Goal: Use online tool/utility: Utilize a website feature to perform a specific function

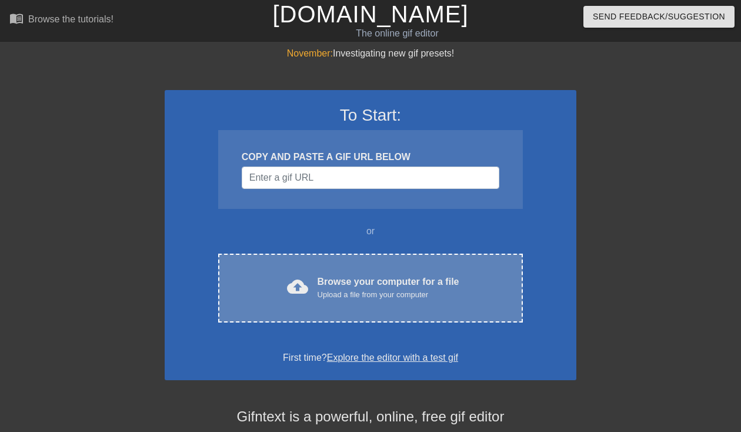
click at [391, 308] on div "cloud_upload Browse your computer for a file Upload a file from your computer C…" at bounding box center [370, 287] width 305 height 69
click at [349, 289] on div "Upload a file from your computer" at bounding box center [389, 295] width 142 height 12
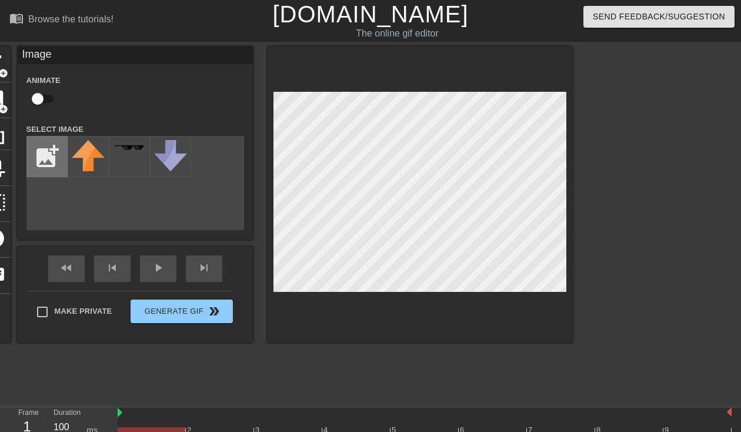
click at [53, 161] on input "file" at bounding box center [47, 156] width 40 height 40
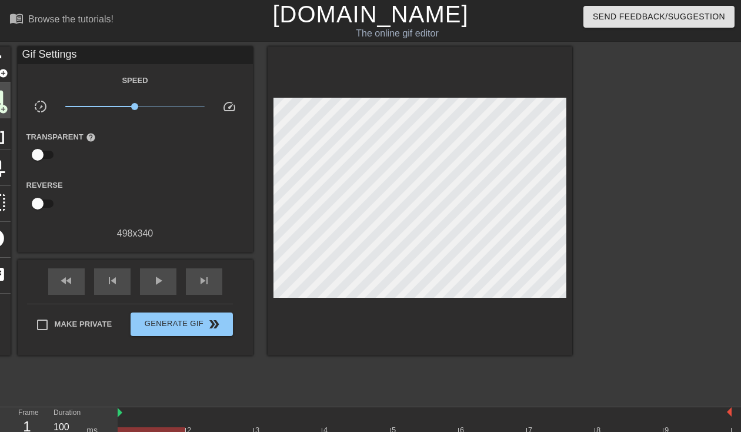
click at [6, 104] on span "add_circle" at bounding box center [3, 109] width 10 height 10
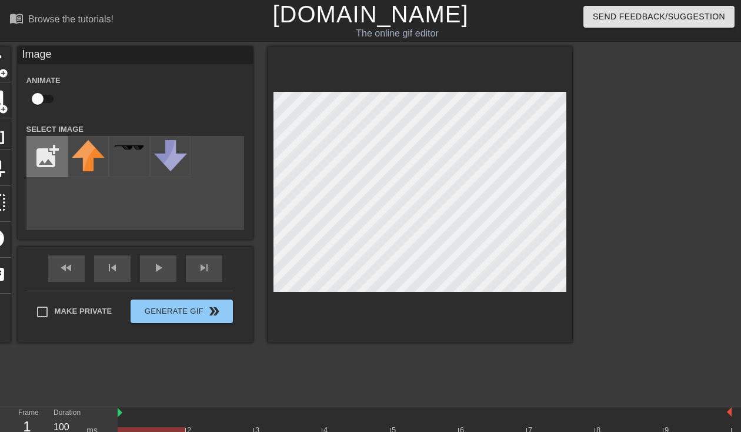
click at [42, 155] on input "file" at bounding box center [47, 156] width 40 height 40
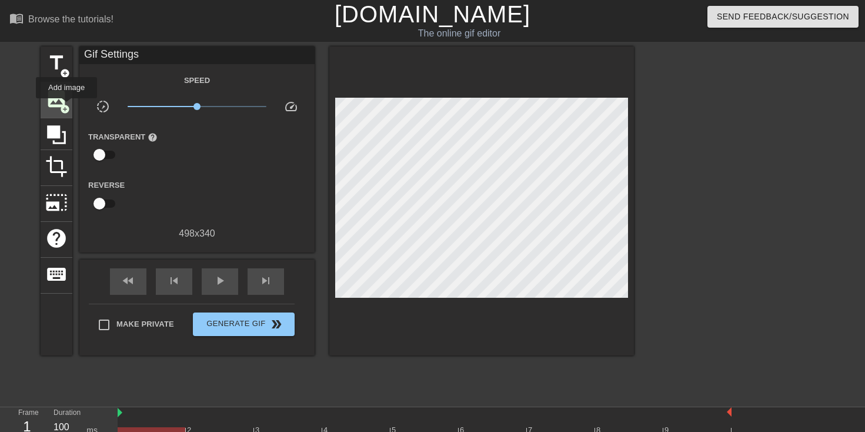
click at [67, 106] on span "add_circle" at bounding box center [65, 109] width 10 height 10
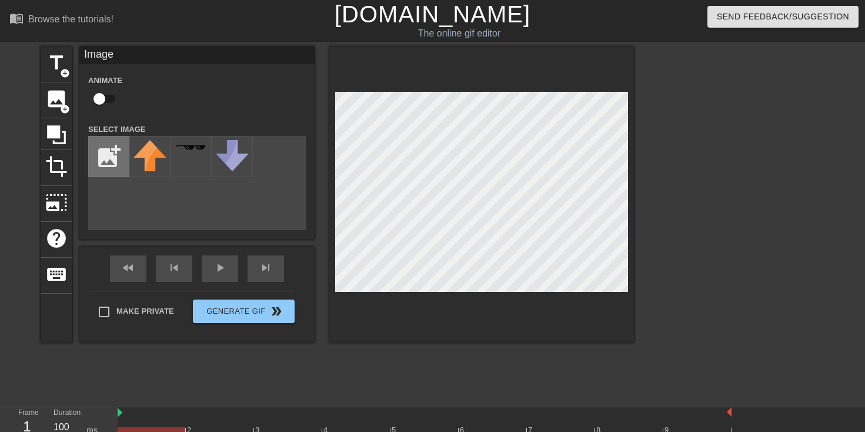
click at [111, 161] on input "file" at bounding box center [109, 156] width 40 height 40
type input "C:\fakepath\Screenshot [DATE] 11.11.08 AM.png"
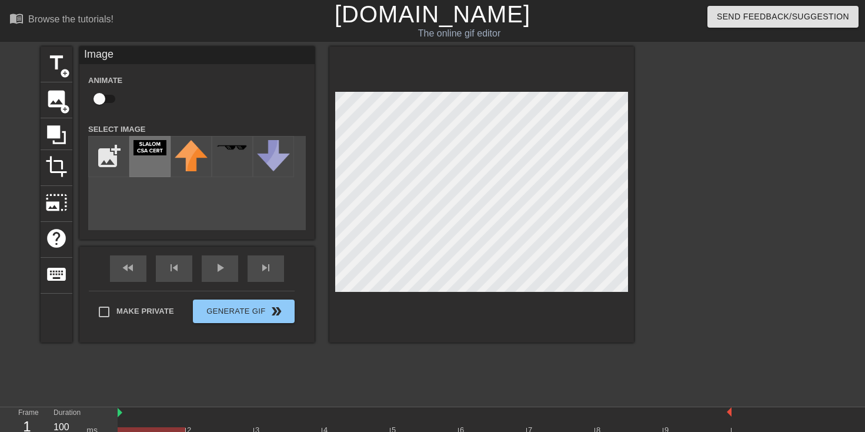
click at [148, 162] on div at bounding box center [149, 156] width 41 height 41
click at [409, 85] on div at bounding box center [481, 194] width 305 height 296
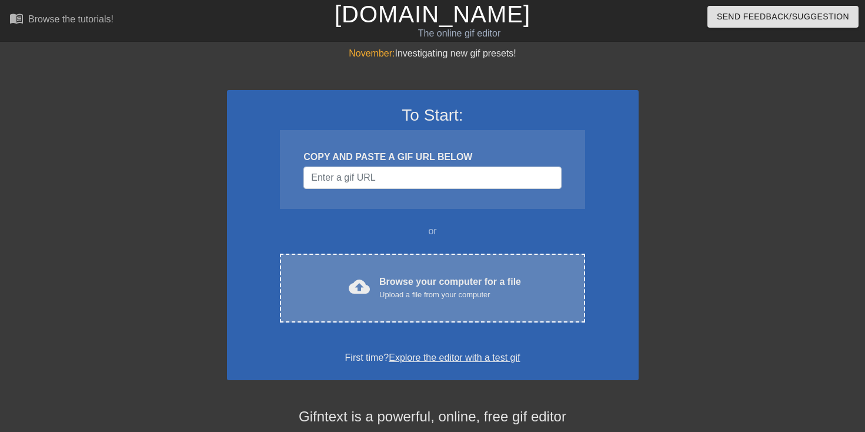
click at [431, 304] on div "cloud_upload Browse your computer for a file Upload a file from your computer C…" at bounding box center [432, 287] width 305 height 69
click at [449, 286] on div "Browse your computer for a file Upload a file from your computer" at bounding box center [450, 288] width 142 height 26
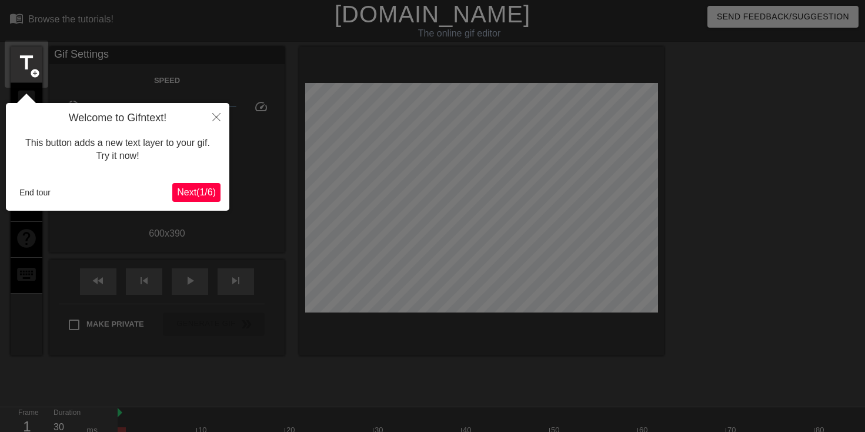
scroll to position [29, 0]
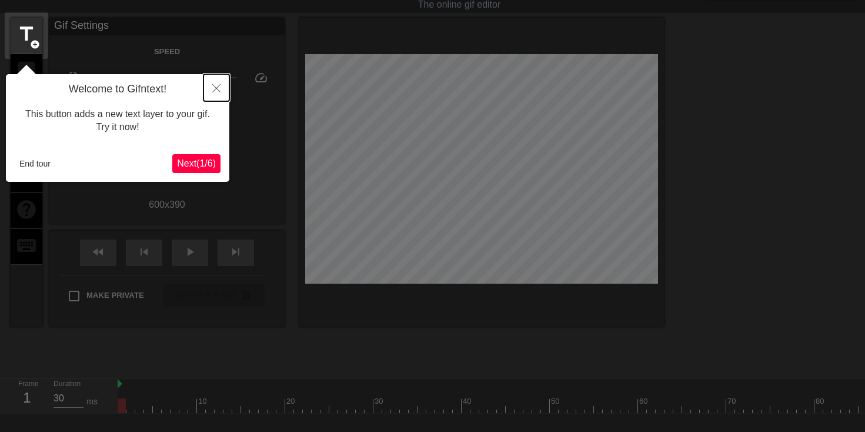
click at [216, 91] on icon "Close" at bounding box center [216, 88] width 8 height 8
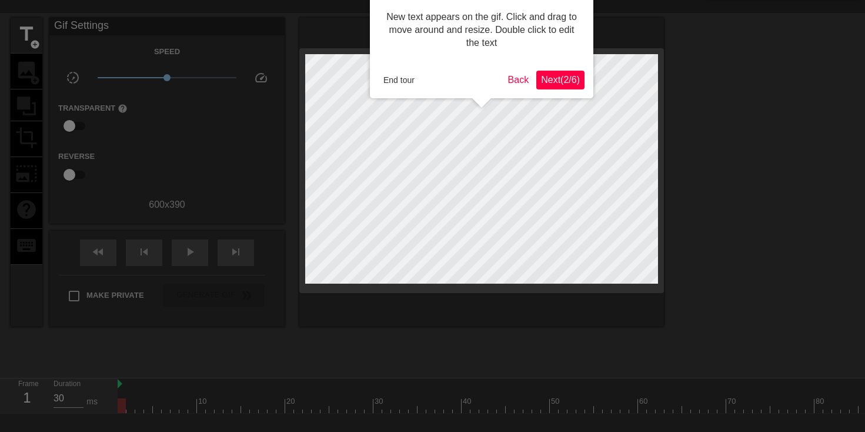
scroll to position [0, 0]
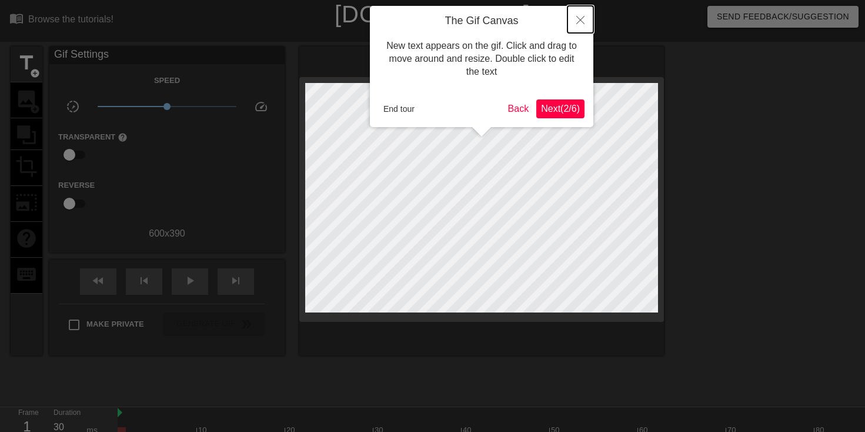
click at [579, 25] on button "Close" at bounding box center [580, 19] width 26 height 27
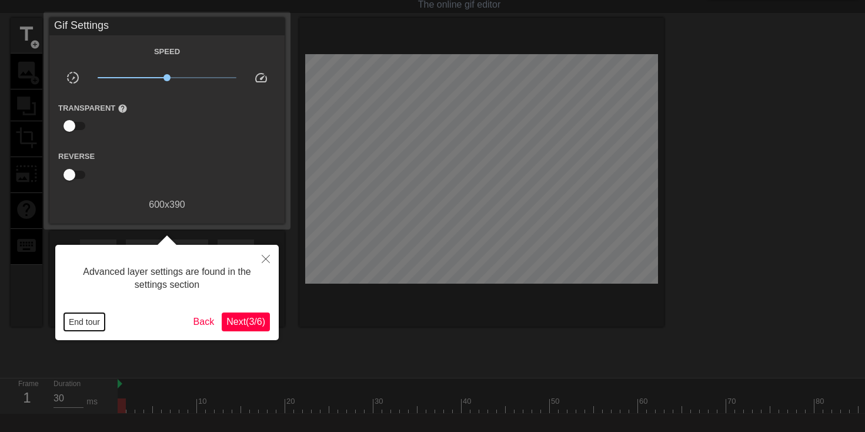
click at [98, 313] on button "End tour" at bounding box center [84, 322] width 41 height 18
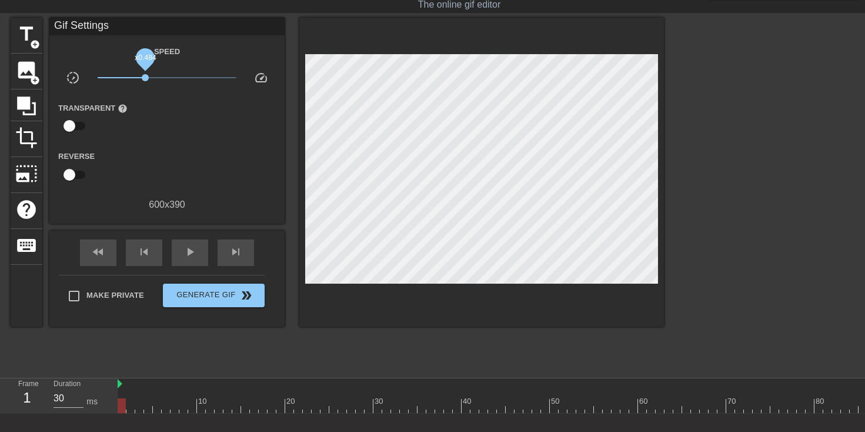
drag, startPoint x: 168, startPoint y: 79, endPoint x: 143, endPoint y: 79, distance: 24.7
click at [143, 79] on span "x0.484" at bounding box center [145, 77] width 7 height 7
click at [166, 110] on div "Transparent help" at bounding box center [166, 119] width 235 height 37
click at [27, 78] on span "image" at bounding box center [26, 70] width 22 height 22
click at [29, 69] on span "image" at bounding box center [26, 70] width 22 height 22
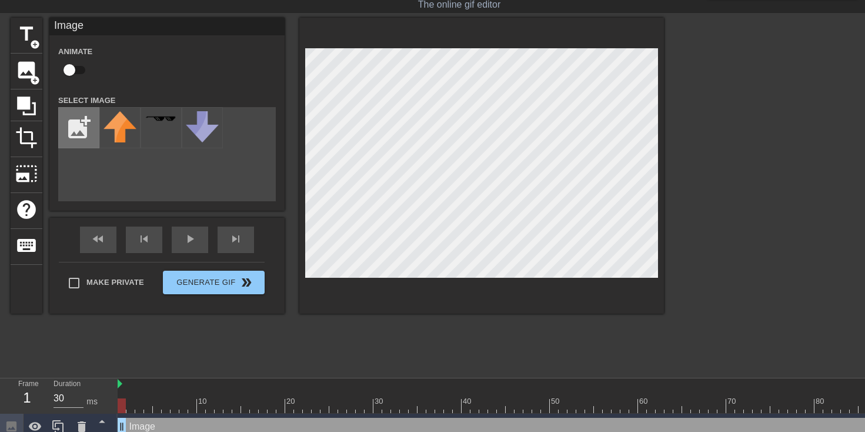
click at [76, 120] on input "file" at bounding box center [79, 128] width 40 height 40
type input "C:\fakepath\Screenshot [DATE] 11.11.08 AM.png"
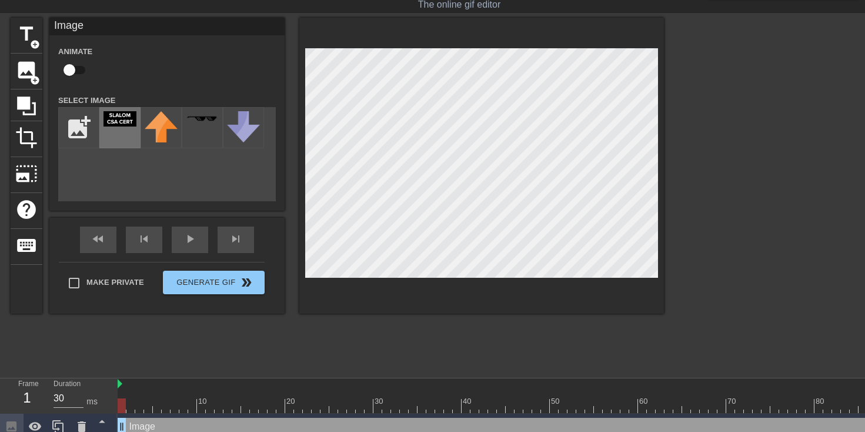
click at [112, 132] on div at bounding box center [119, 127] width 41 height 41
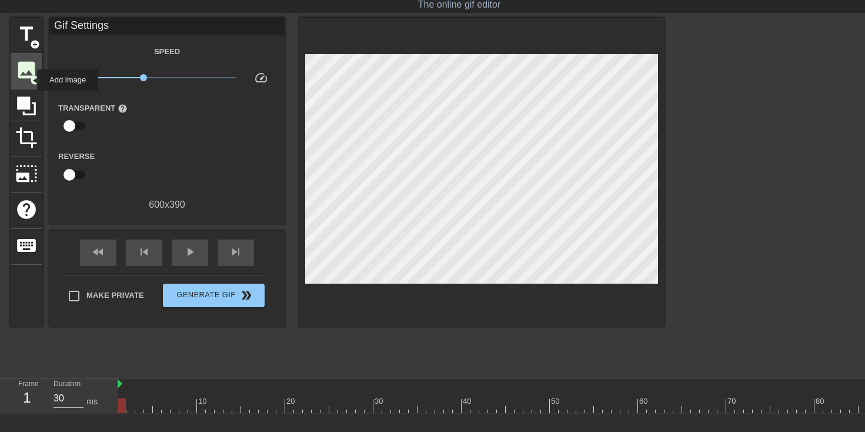
click at [30, 80] on span "add_circle" at bounding box center [35, 80] width 10 height 10
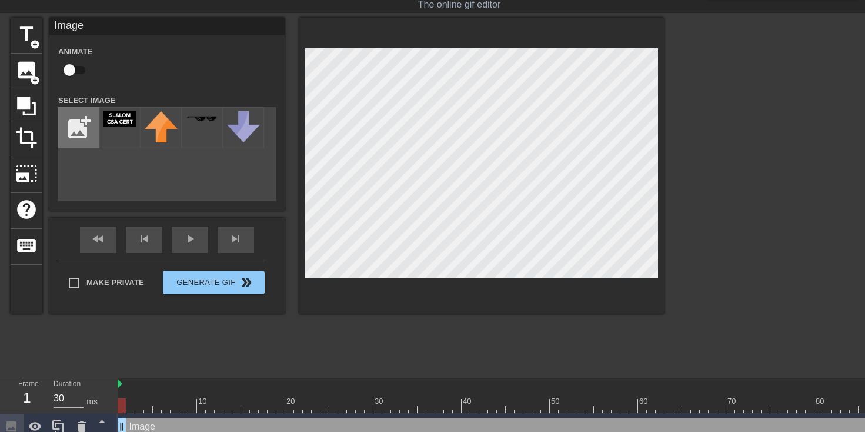
click at [73, 119] on input "file" at bounding box center [79, 128] width 40 height 40
type input "C:\fakepath\Screenshot [DATE] 11.14.48 AM.png"
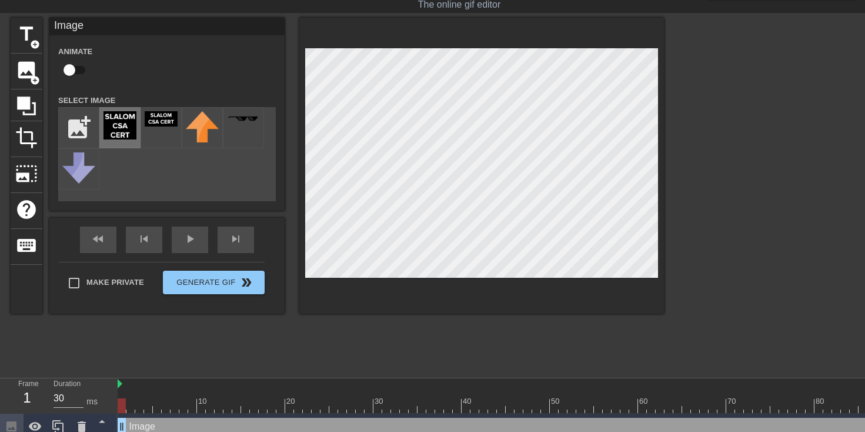
click at [119, 139] on img at bounding box center [119, 125] width 33 height 28
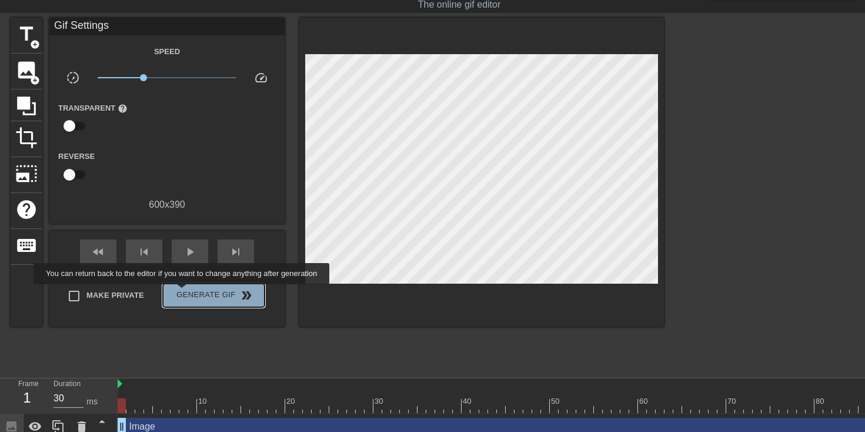
click at [189, 292] on span "Generate Gif double_arrow" at bounding box center [214, 295] width 92 height 14
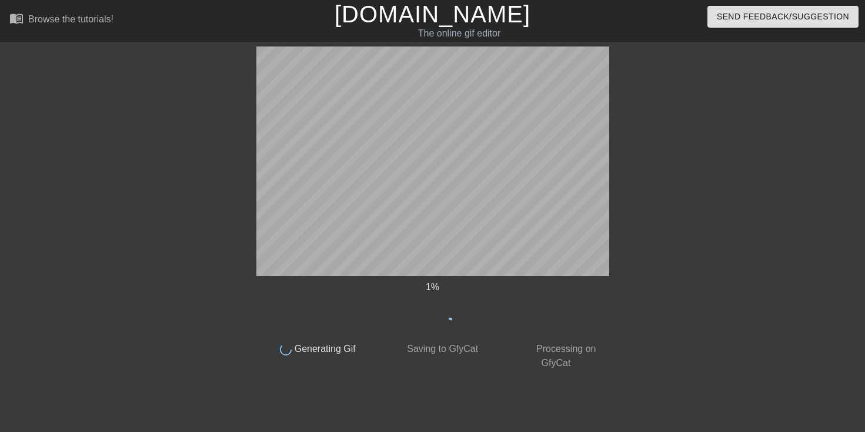
scroll to position [0, 0]
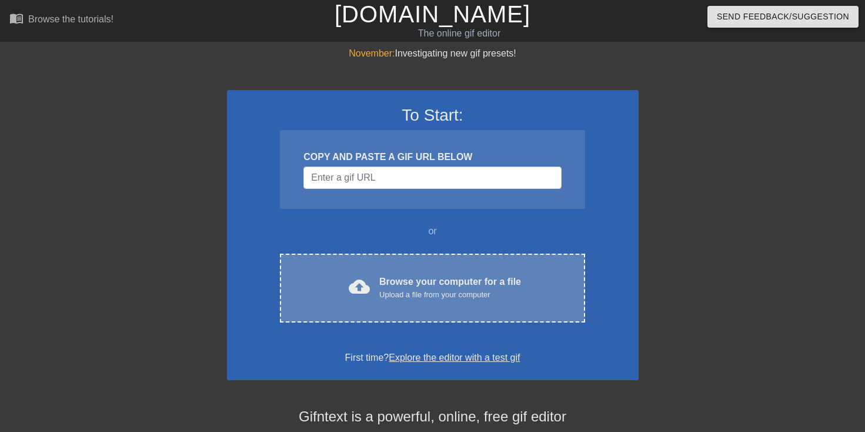
click at [452, 294] on div "Upload a file from your computer" at bounding box center [450, 295] width 142 height 12
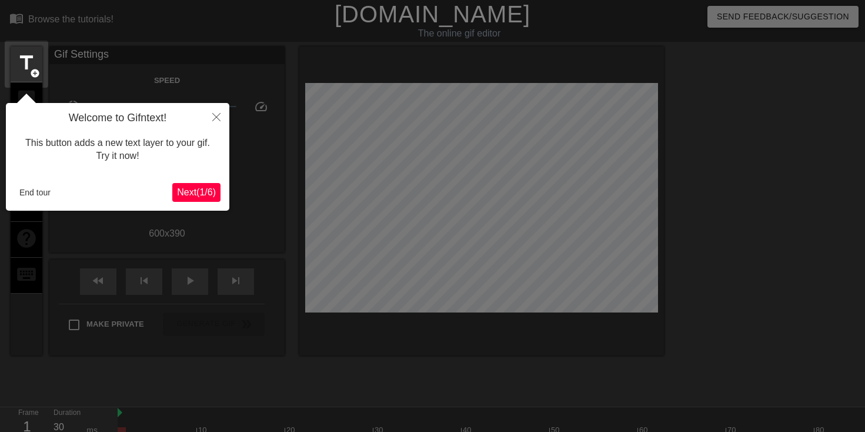
scroll to position [29, 0]
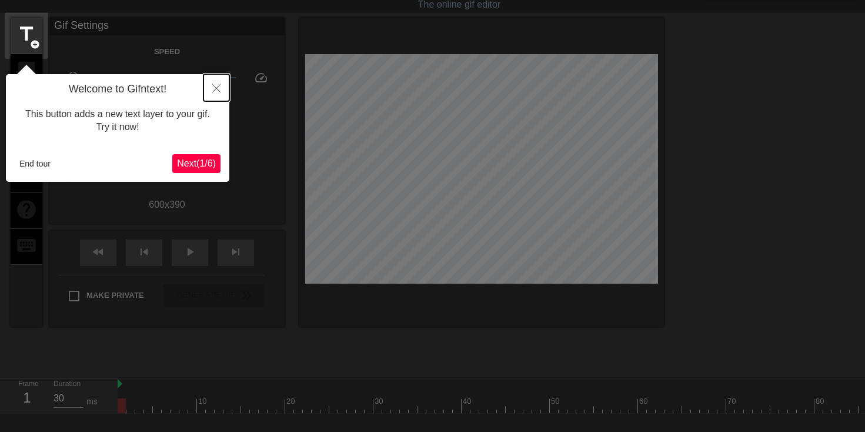
click at [214, 93] on button "Close" at bounding box center [216, 87] width 26 height 27
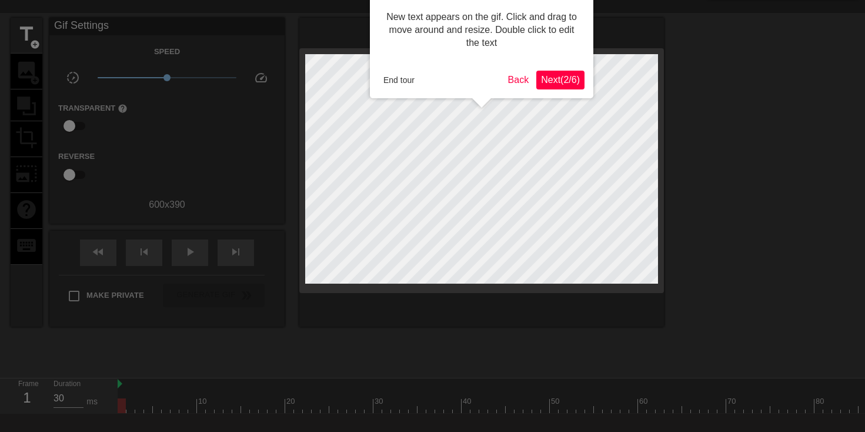
scroll to position [0, 0]
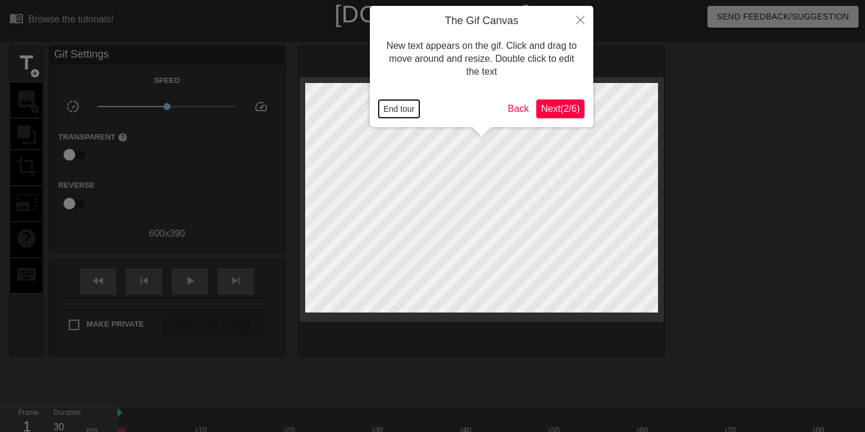
click at [397, 110] on button "End tour" at bounding box center [399, 109] width 41 height 18
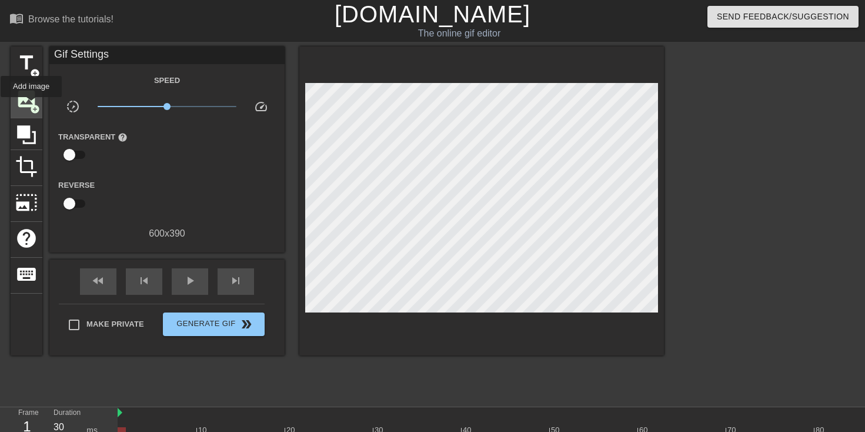
click at [34, 105] on span "add_circle" at bounding box center [35, 109] width 10 height 10
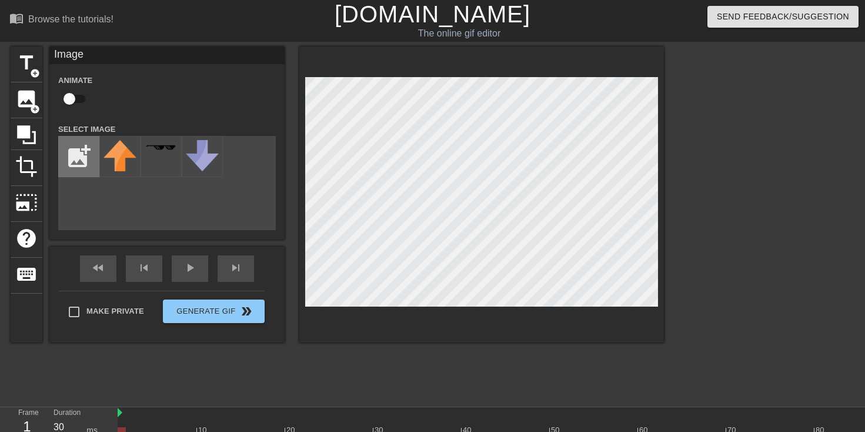
click at [70, 152] on input "file" at bounding box center [79, 156] width 40 height 40
type input "C:\fakepath\Screenshot [DATE] 11.14.48 AM.png"
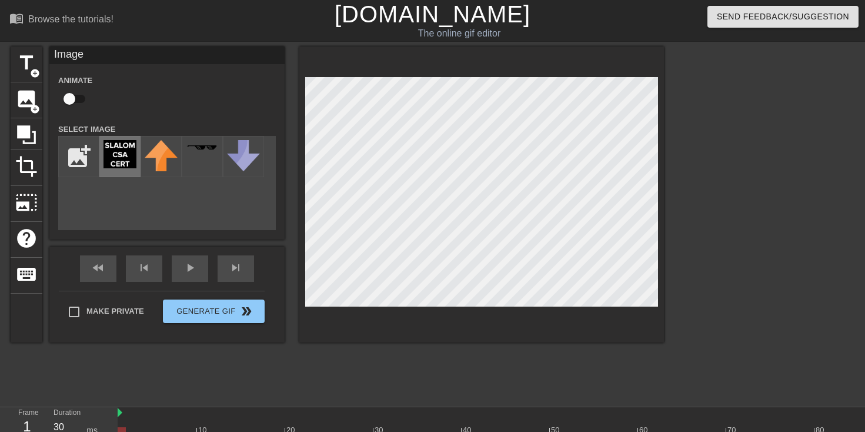
click at [126, 162] on img at bounding box center [119, 154] width 33 height 28
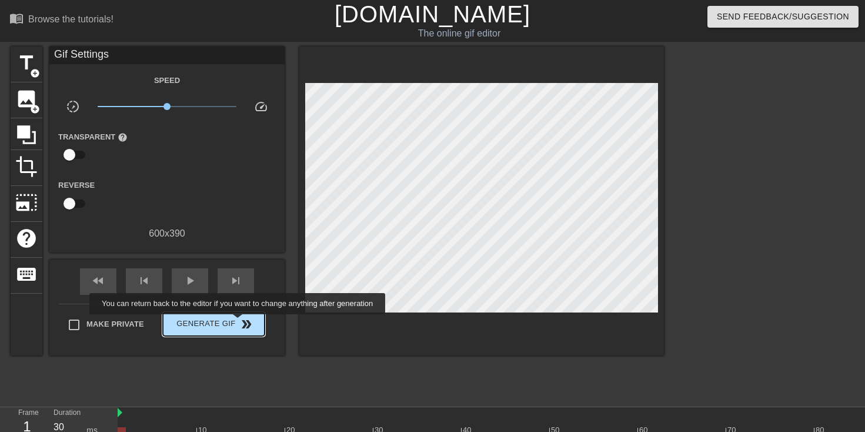
click at [239, 325] on span "double_arrow" at bounding box center [246, 324] width 14 height 14
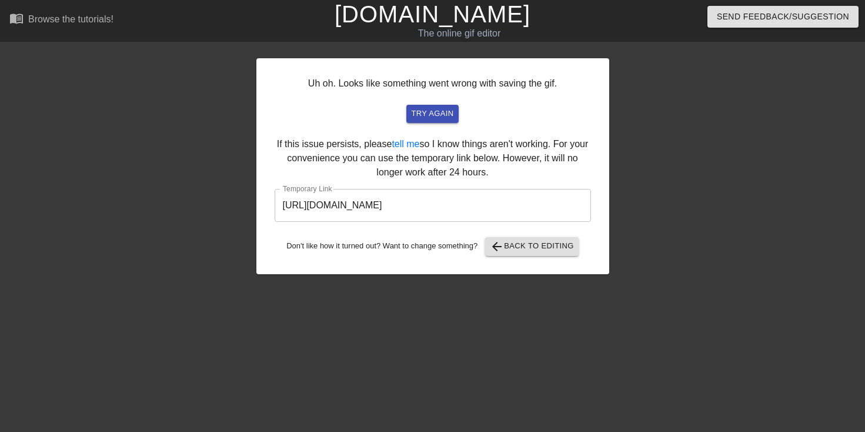
click at [326, 320] on div "Uh oh. Looks like something went wrong with saving the gif. try again If this i…" at bounding box center [432, 222] width 353 height 353
click at [416, 210] on input "https://www.gifntext.com/temp_generations/q5nZfiEk.gif" at bounding box center [433, 205] width 316 height 33
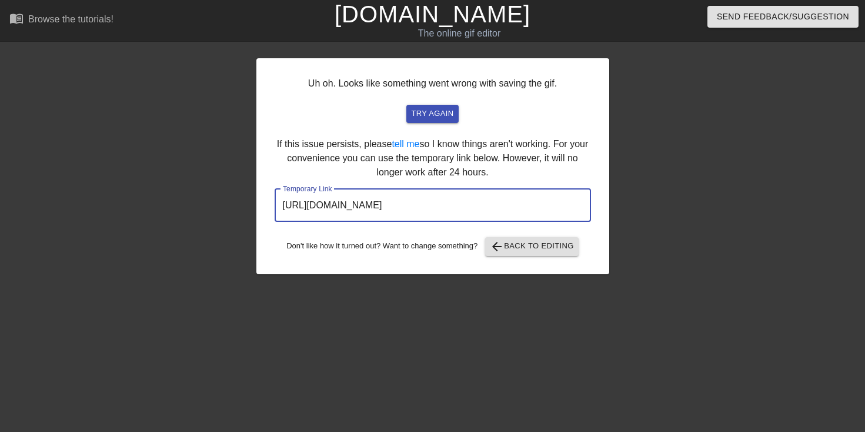
click at [416, 210] on input "https://www.gifntext.com/temp_generations/q5nZfiEk.gif" at bounding box center [433, 205] width 316 height 33
